Goal: Navigation & Orientation: Find specific page/section

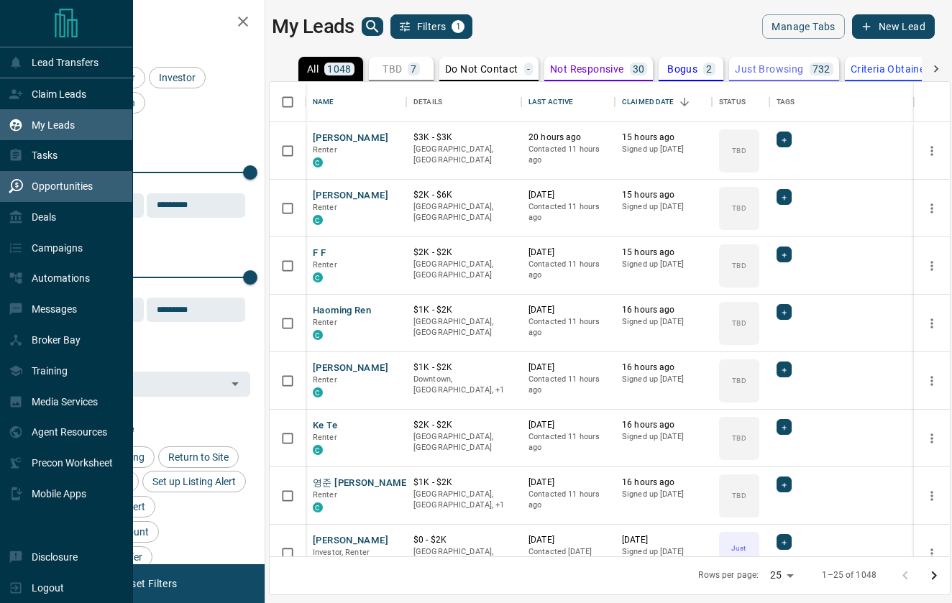
scroll to position [475, 680]
click at [37, 219] on p "Deals" at bounding box center [44, 217] width 24 height 12
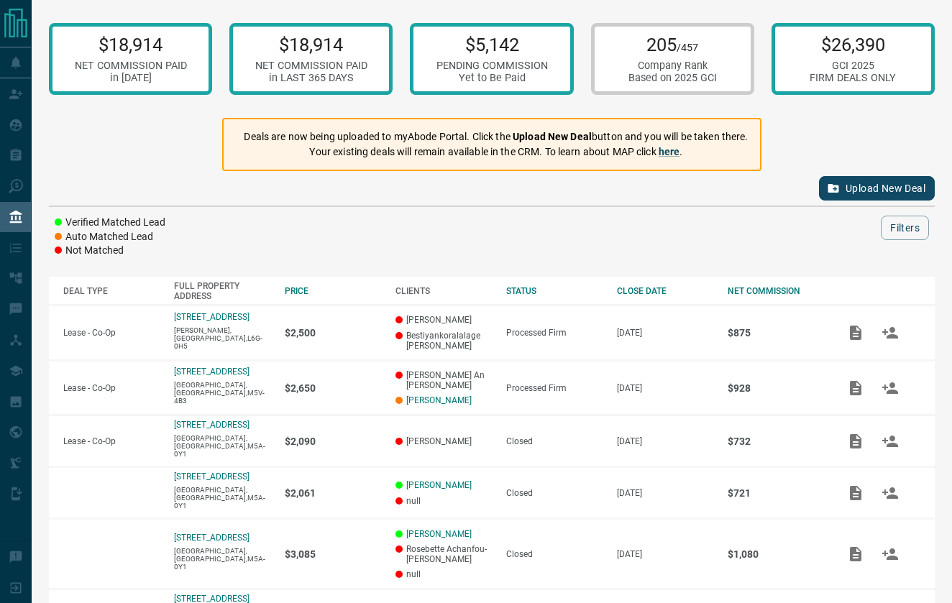
click at [856, 185] on button "Upload New Deal" at bounding box center [877, 188] width 116 height 24
click at [859, 188] on button "Upload New Deal" at bounding box center [877, 188] width 116 height 24
click at [855, 183] on button "Upload New Deal" at bounding box center [877, 188] width 116 height 24
click at [841, 188] on button "Upload New Deal" at bounding box center [877, 188] width 116 height 24
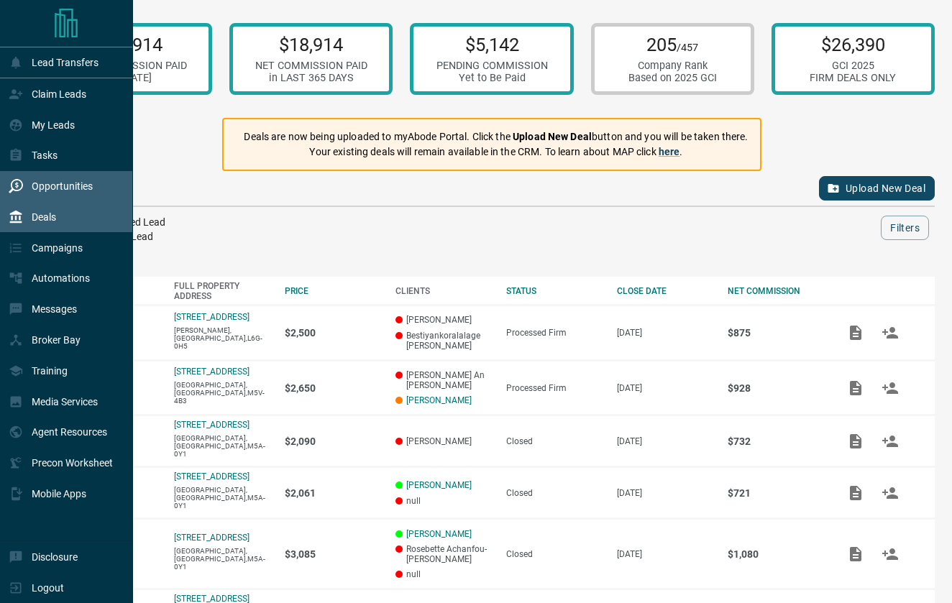
click at [33, 186] on p "Opportunities" at bounding box center [62, 187] width 61 height 12
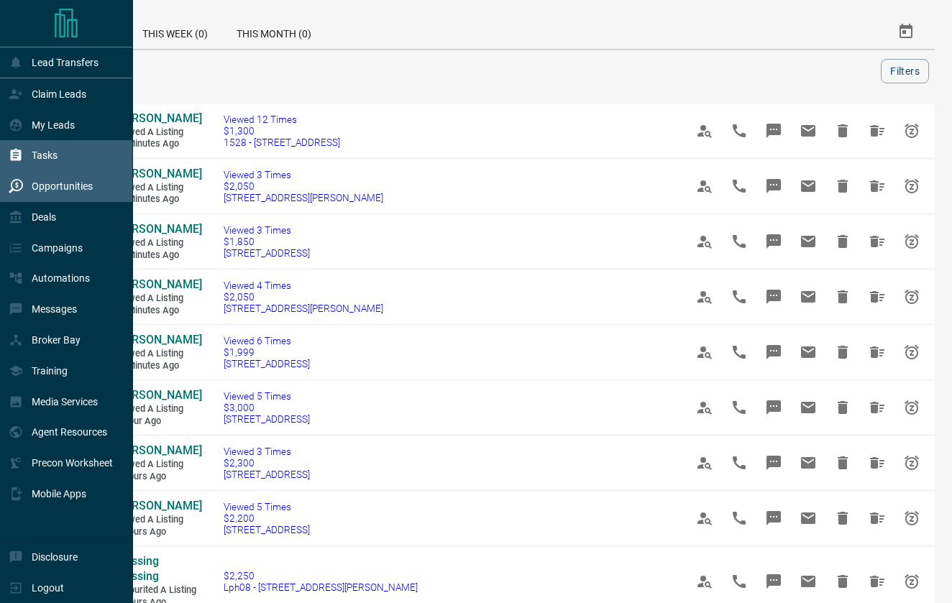
click at [35, 151] on p "Tasks" at bounding box center [45, 156] width 26 height 12
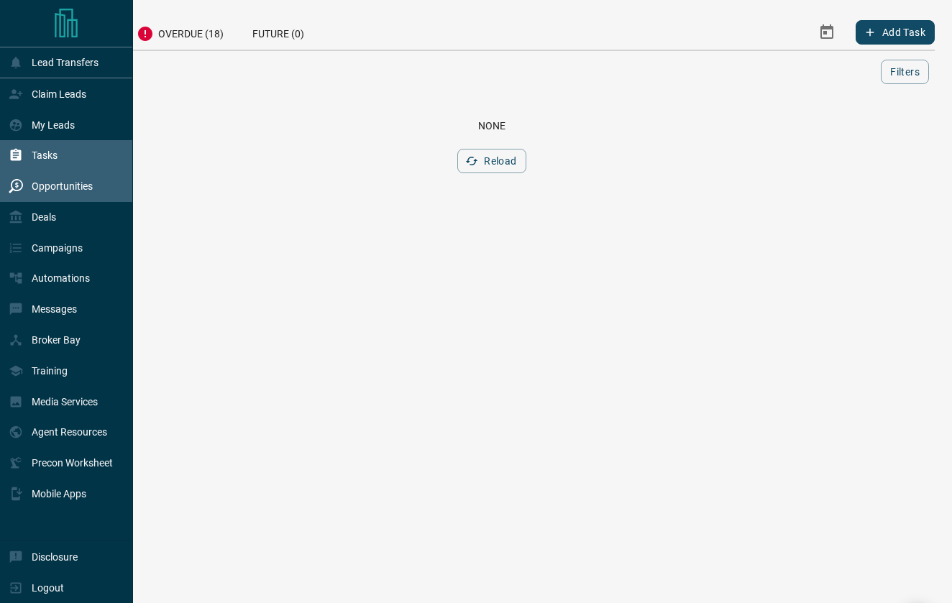
click at [68, 183] on p "Opportunities" at bounding box center [62, 187] width 61 height 12
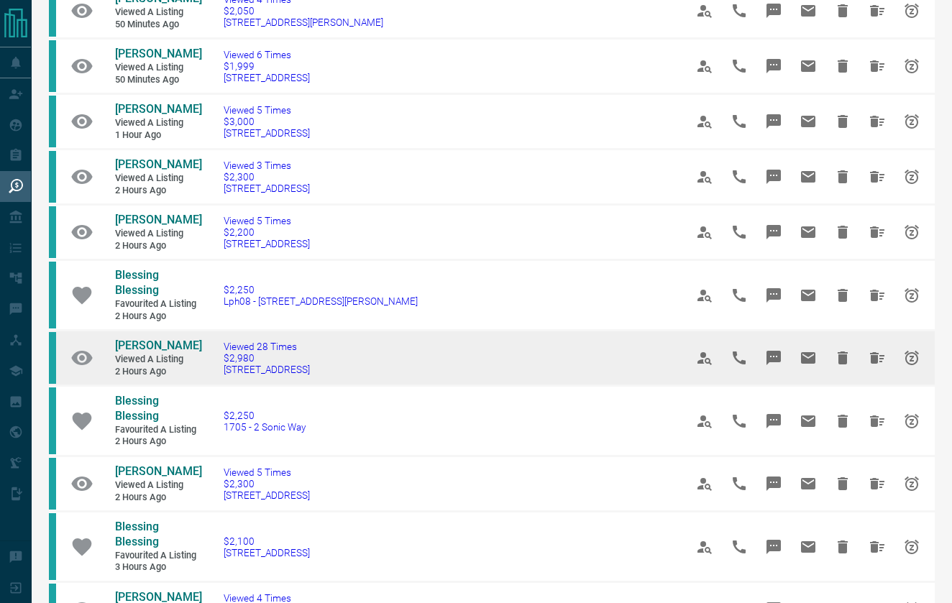
scroll to position [286, 0]
click at [160, 339] on span "[PERSON_NAME]" at bounding box center [158, 346] width 87 height 14
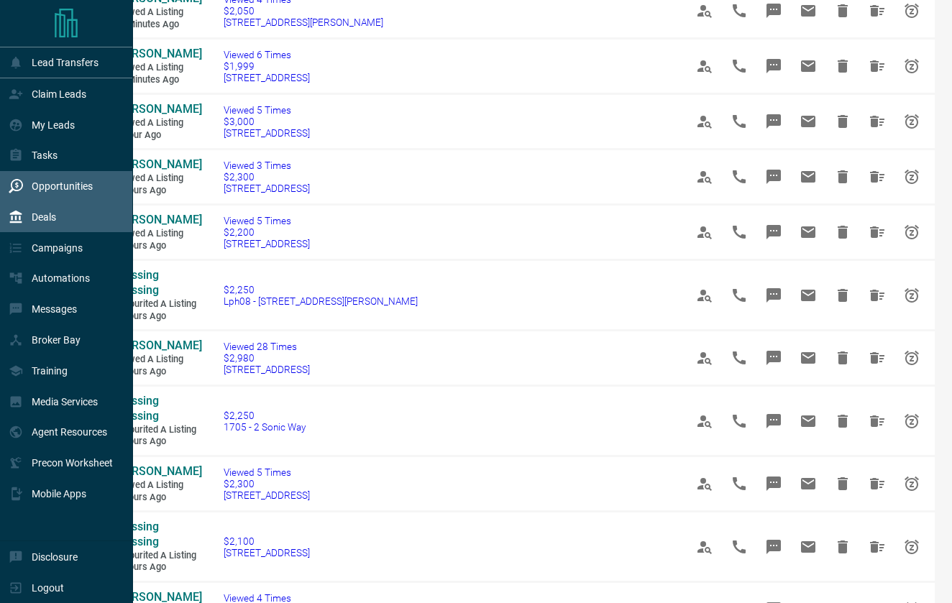
click at [35, 222] on p "Deals" at bounding box center [44, 217] width 24 height 12
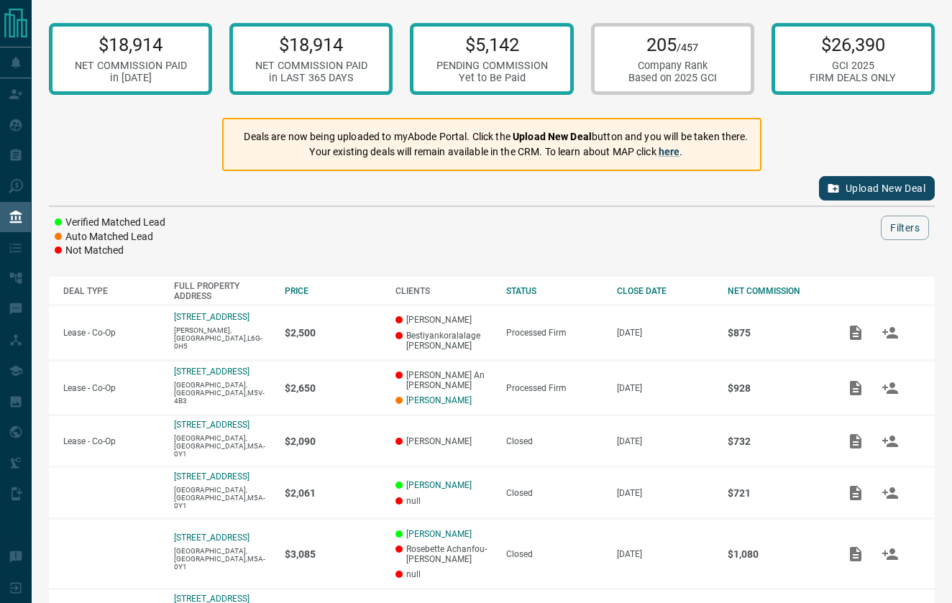
click at [856, 186] on button "Upload New Deal" at bounding box center [877, 188] width 116 height 24
click at [836, 186] on icon "button" at bounding box center [833, 188] width 11 height 9
